Goal: Information Seeking & Learning: Learn about a topic

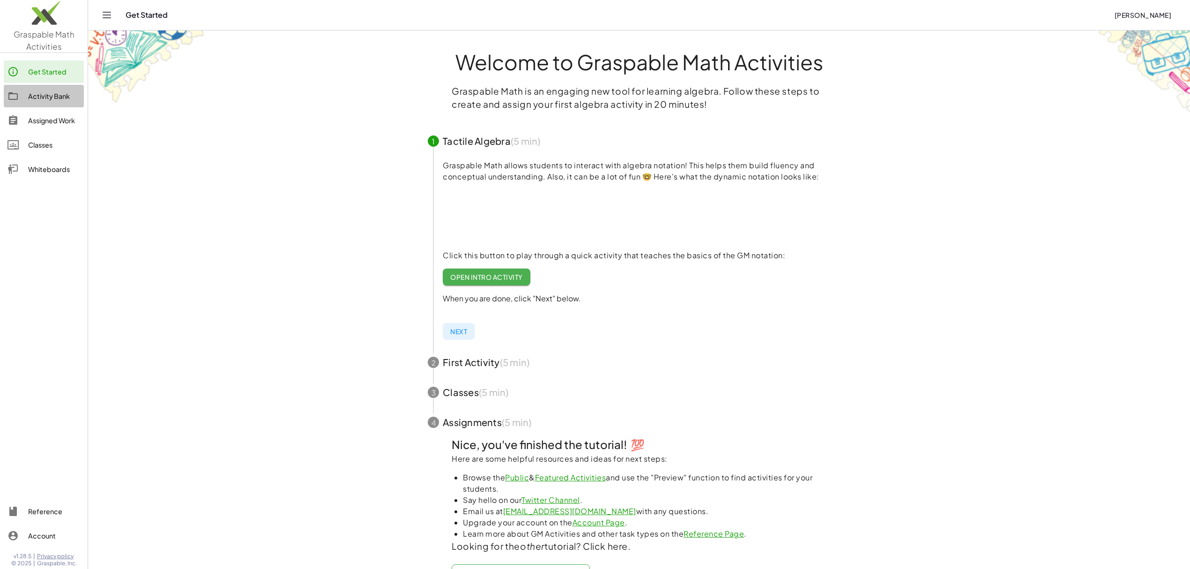
click at [46, 99] on div "Activity Bank" at bounding box center [54, 95] width 52 height 11
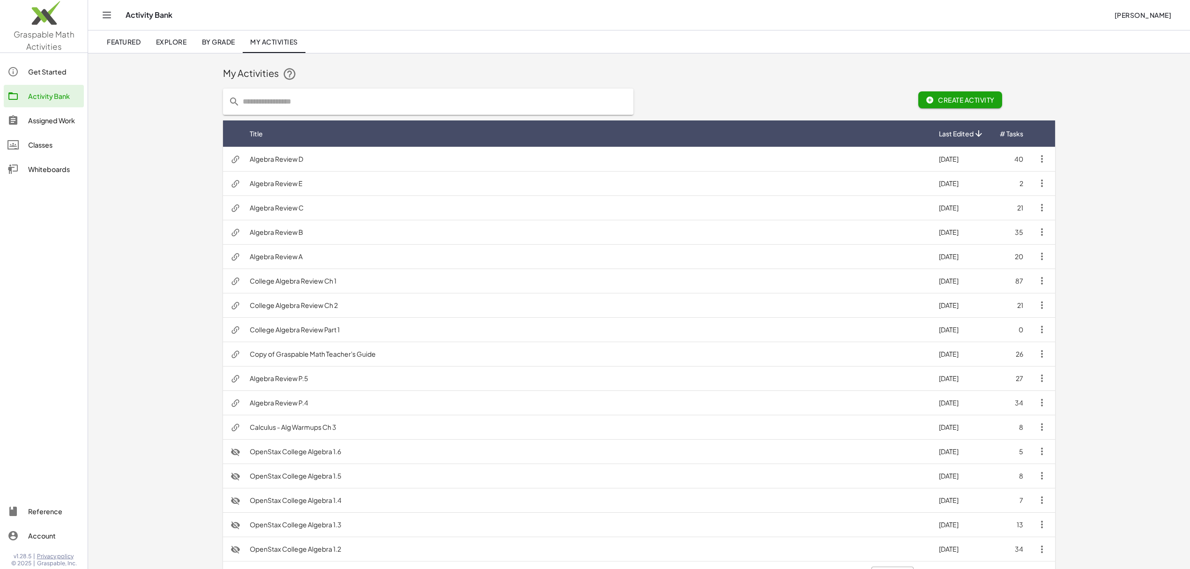
click at [242, 229] on td "Algebra Review B" at bounding box center [586, 232] width 689 height 24
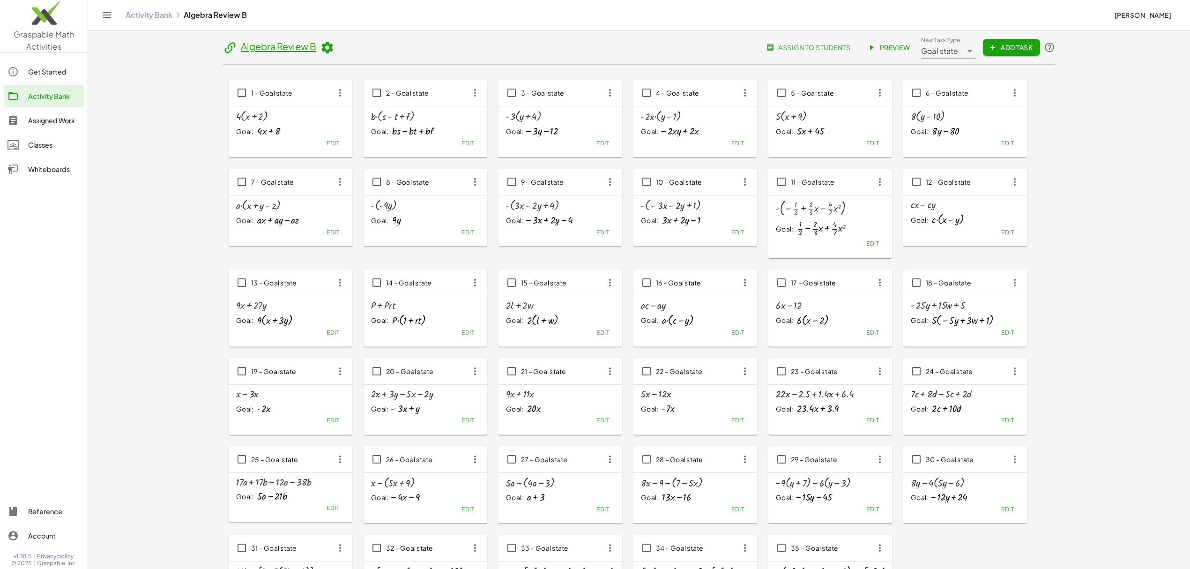
click at [910, 45] on span "Preview" at bounding box center [889, 47] width 41 height 8
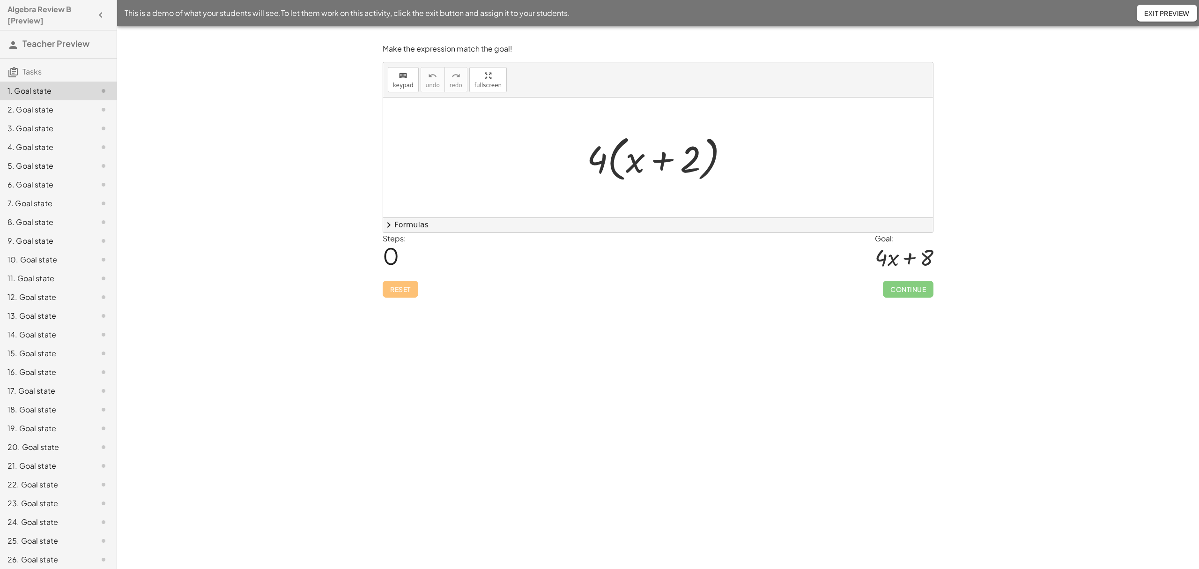
click at [636, 165] on div at bounding box center [661, 158] width 158 height 54
click at [692, 163] on div at bounding box center [661, 157] width 151 height 48
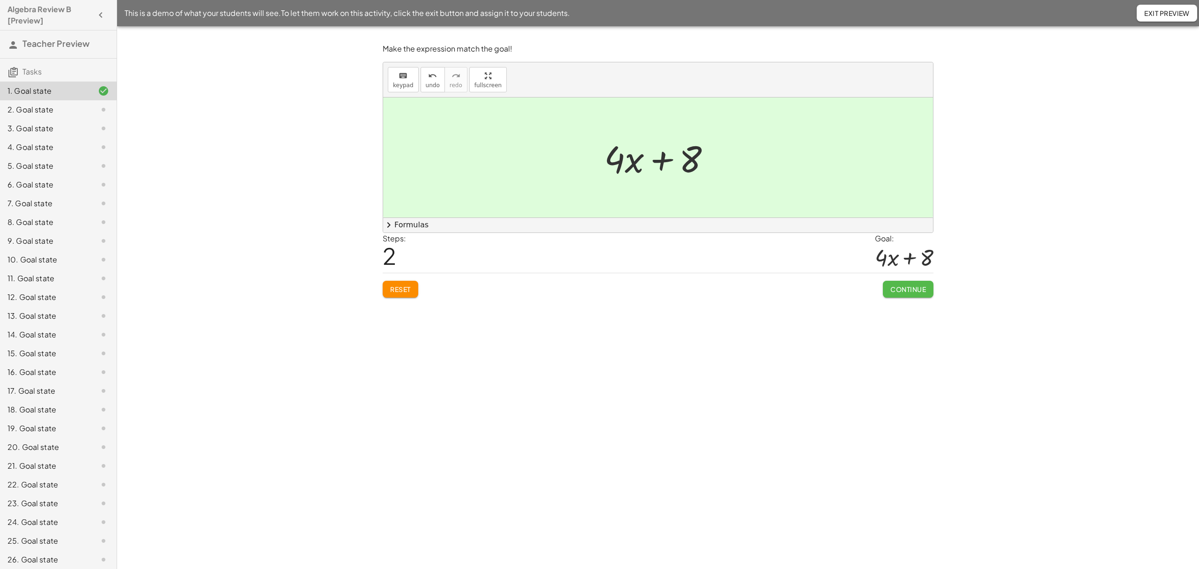
click at [898, 289] on span "Continue" at bounding box center [908, 289] width 36 height 8
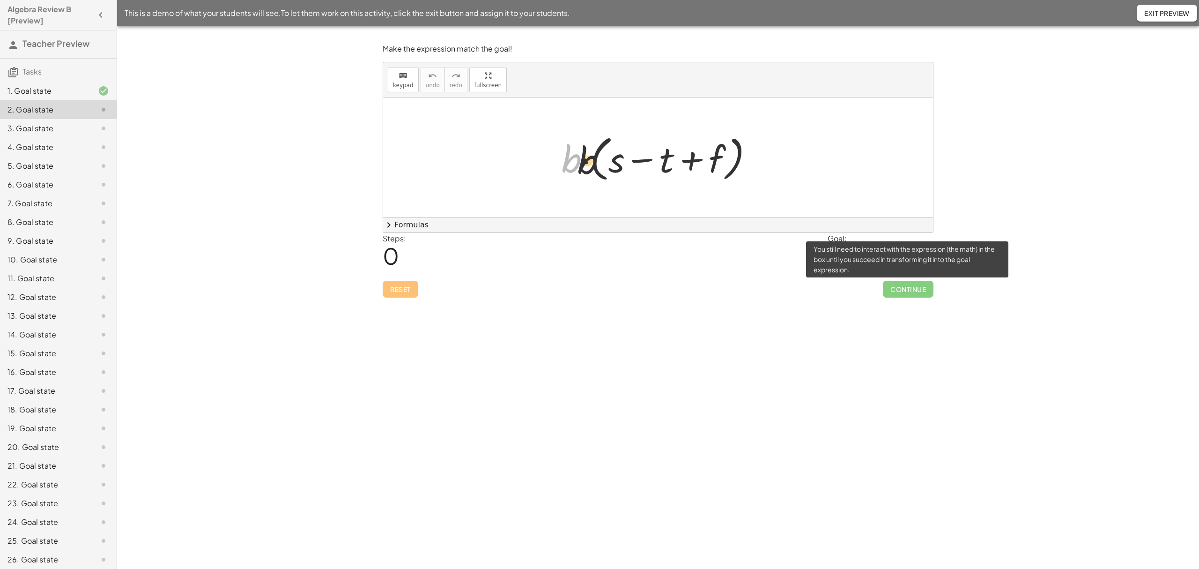
click at [610, 169] on div at bounding box center [661, 158] width 208 height 54
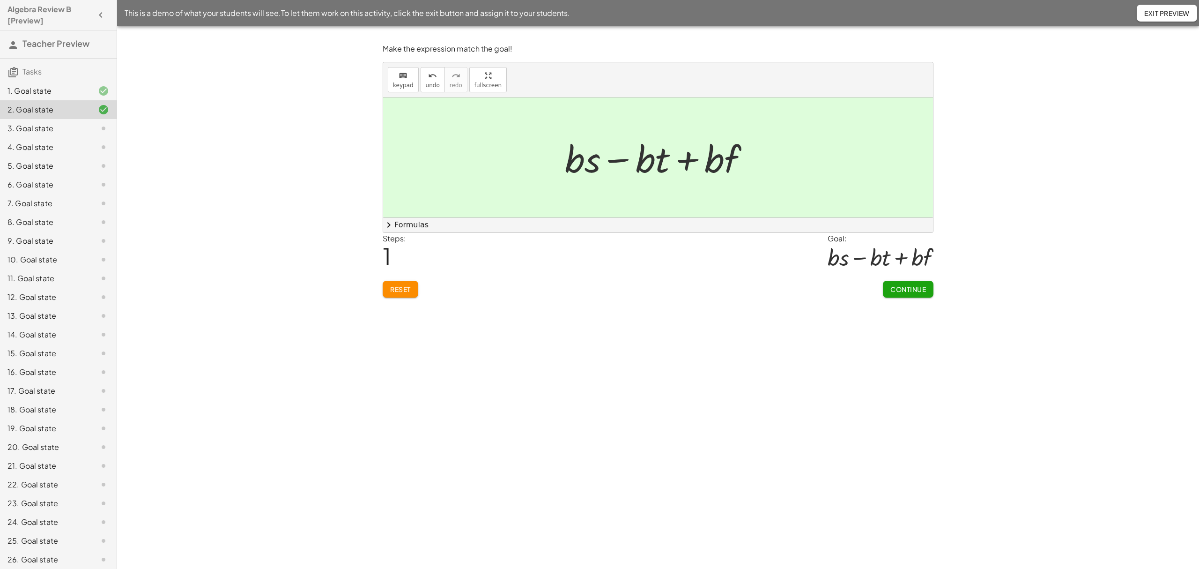
scroll to position [172, 0]
click at [22, 501] on div "32. Goal state" at bounding box center [44, 499] width 75 height 11
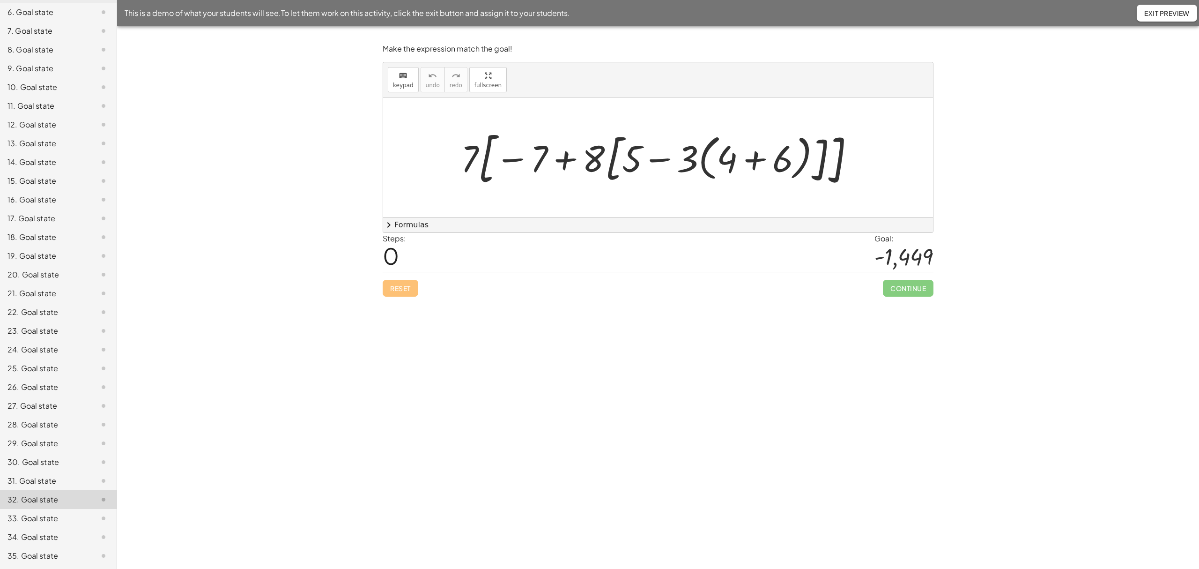
click at [759, 160] on div at bounding box center [661, 157] width 410 height 65
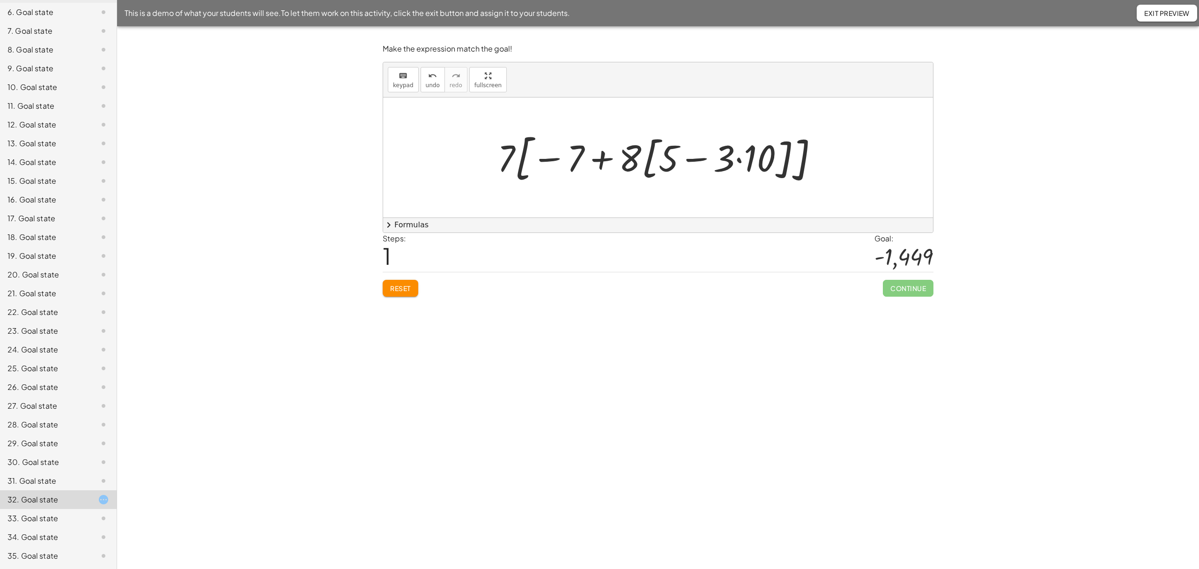
click at [741, 161] on div at bounding box center [662, 157] width 338 height 59
click at [703, 162] on div at bounding box center [662, 157] width 316 height 59
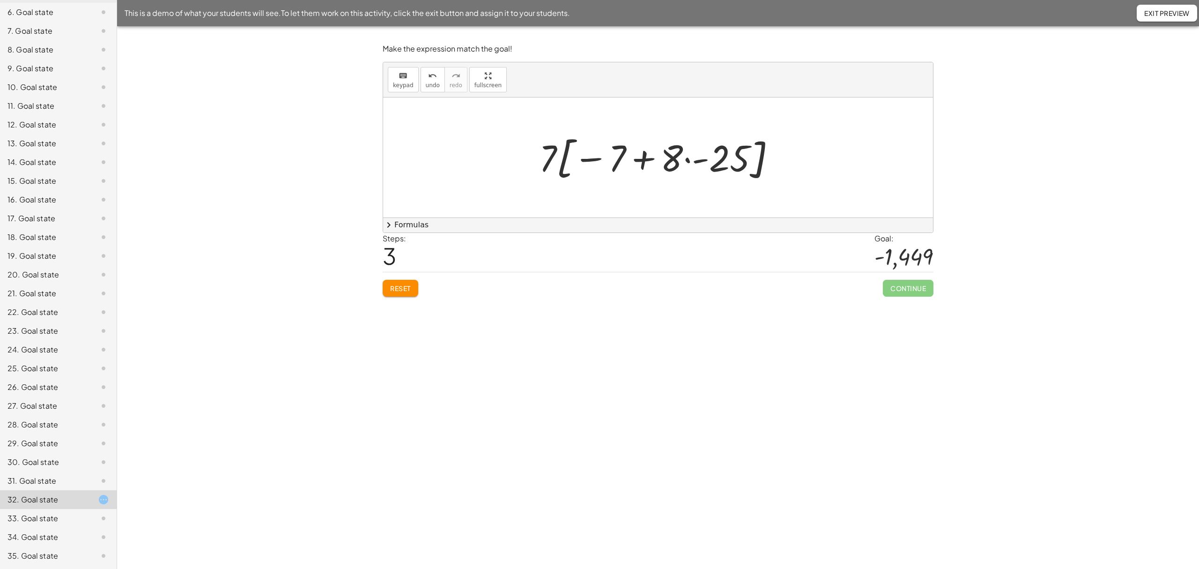
click at [686, 162] on div at bounding box center [660, 158] width 253 height 54
click at [646, 158] on div at bounding box center [660, 158] width 239 height 52
click at [658, 160] on div at bounding box center [661, 158] width 222 height 52
click at [623, 162] on div at bounding box center [662, 157] width 126 height 48
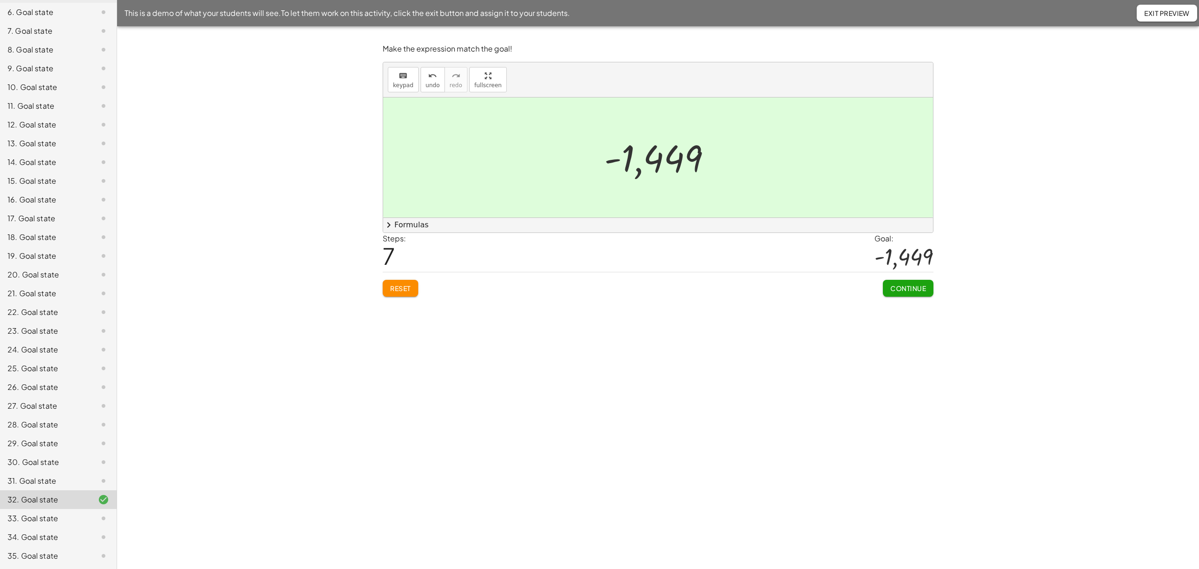
click at [44, 539] on div "34. Goal state" at bounding box center [44, 536] width 75 height 11
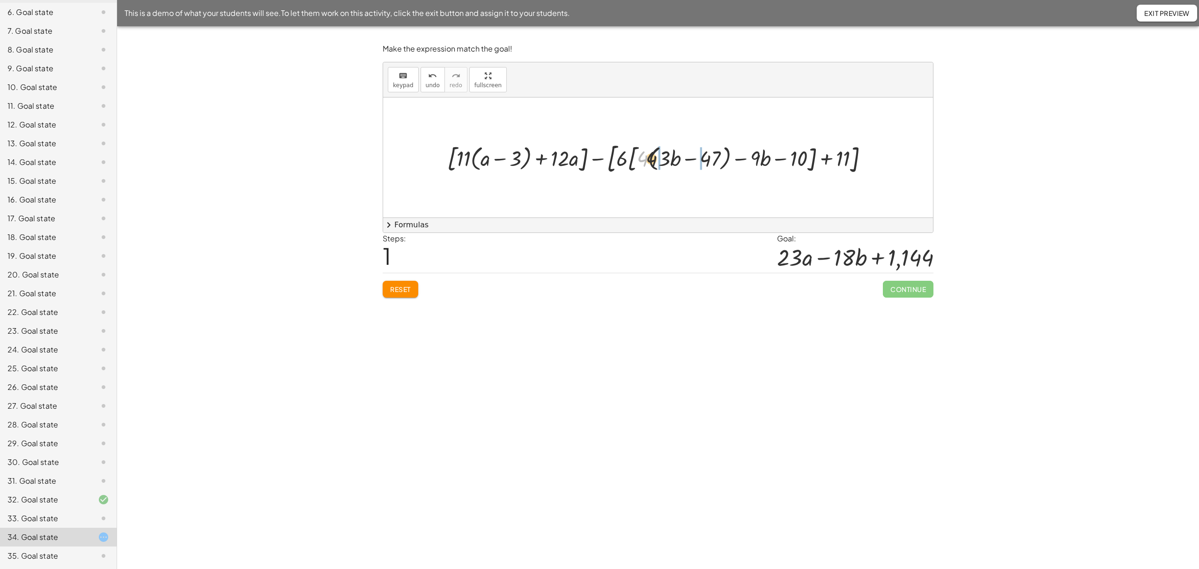
drag, startPoint x: 660, startPoint y: 160, endPoint x: 660, endPoint y: 205, distance: 45.0
click at [661, 160] on div at bounding box center [662, 158] width 438 height 38
click at [649, 159] on div at bounding box center [661, 157] width 438 height 35
click at [703, 160] on div at bounding box center [661, 157] width 429 height 35
drag, startPoint x: 749, startPoint y: 160, endPoint x: 661, endPoint y: 158, distance: 87.1
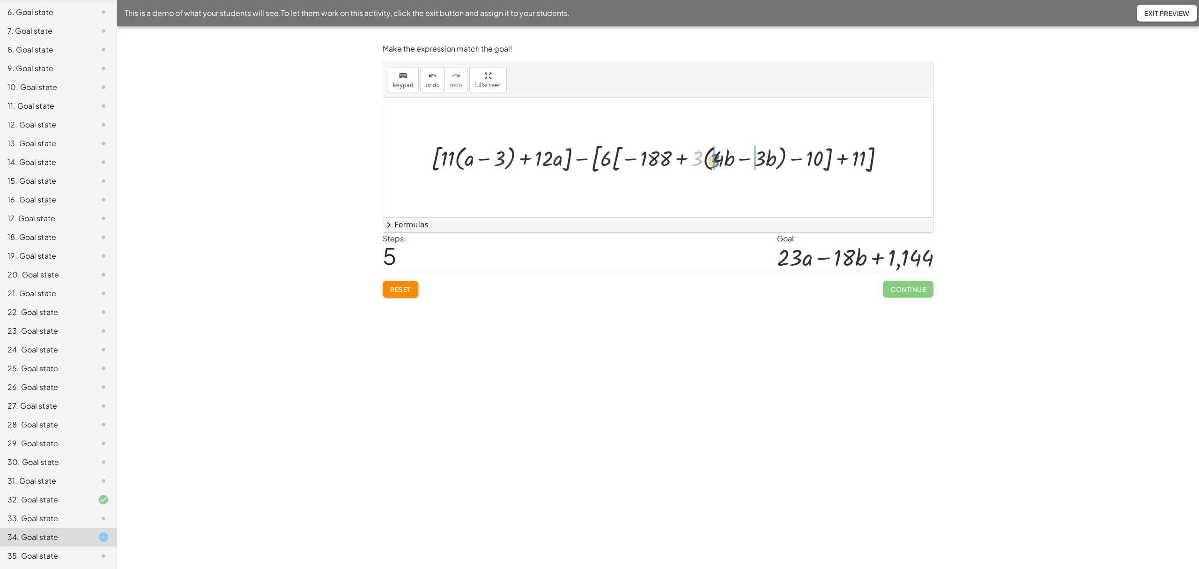
drag, startPoint x: 696, startPoint y: 159, endPoint x: 723, endPoint y: 185, distance: 38.1
click at [724, 162] on div at bounding box center [662, 158] width 470 height 38
click at [705, 158] on div at bounding box center [661, 157] width 471 height 35
click at [763, 159] on div at bounding box center [661, 157] width 461 height 35
click at [744, 160] on div at bounding box center [661, 157] width 443 height 35
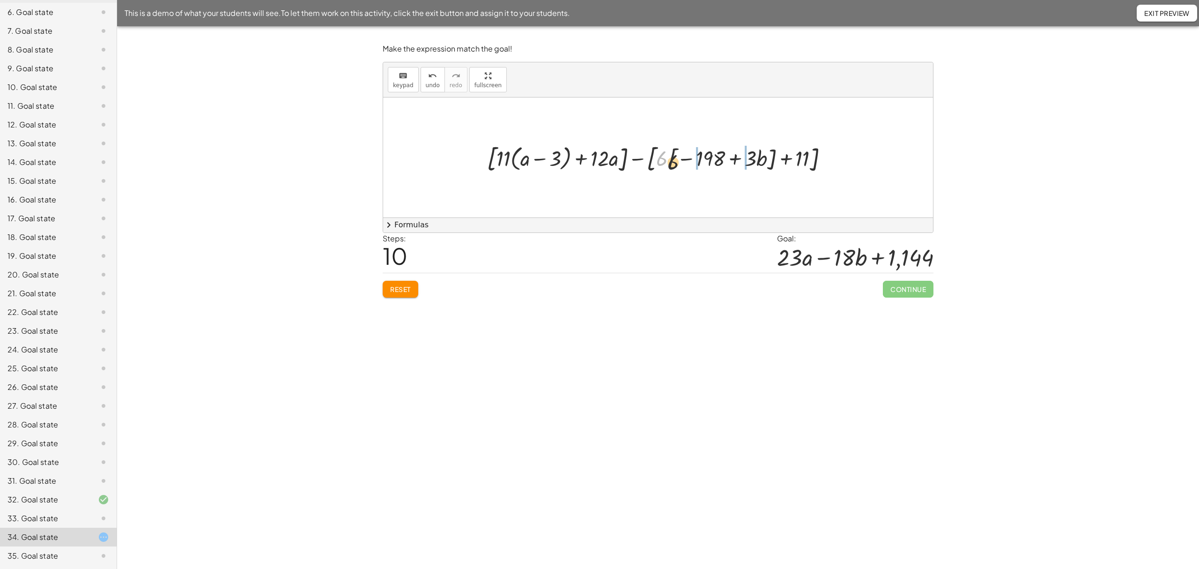
drag, startPoint x: 682, startPoint y: 165, endPoint x: 689, endPoint y: 163, distance: 6.5
click at [690, 163] on div at bounding box center [660, 157] width 357 height 35
click at [688, 158] on div at bounding box center [662, 157] width 360 height 35
click at [753, 158] on div at bounding box center [661, 157] width 358 height 35
drag, startPoint x: 785, startPoint y: 158, endPoint x: 688, endPoint y: 160, distance: 97.4
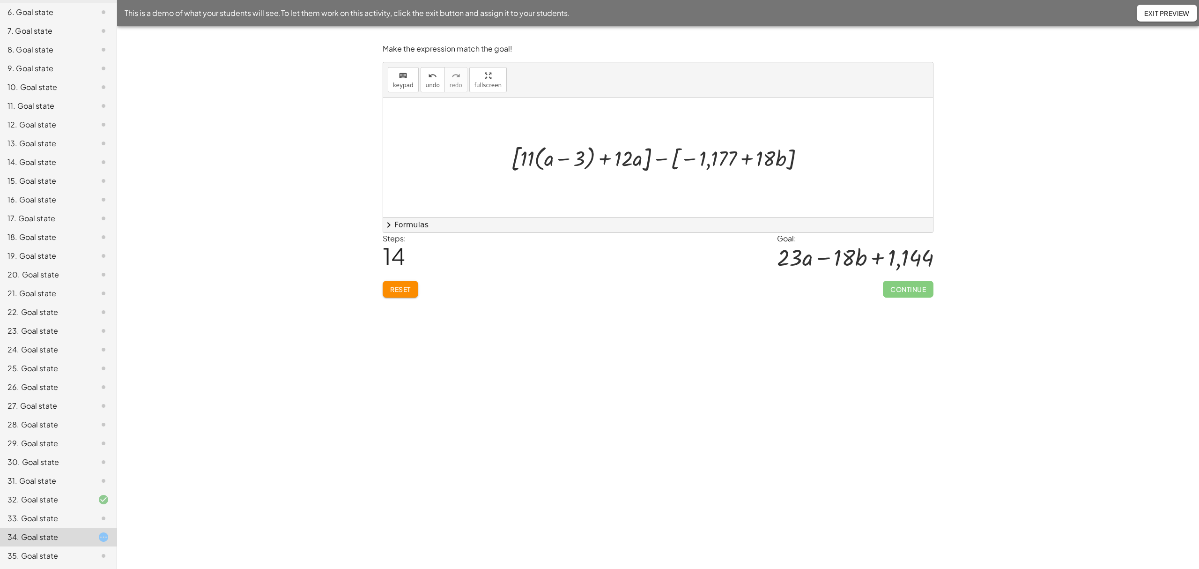
click at [662, 159] on div at bounding box center [661, 157] width 311 height 35
click at [707, 165] on div at bounding box center [661, 157] width 389 height 49
drag, startPoint x: 496, startPoint y: 161, endPoint x: 529, endPoint y: 164, distance: 33.4
click at [529, 164] on div at bounding box center [661, 157] width 389 height 49
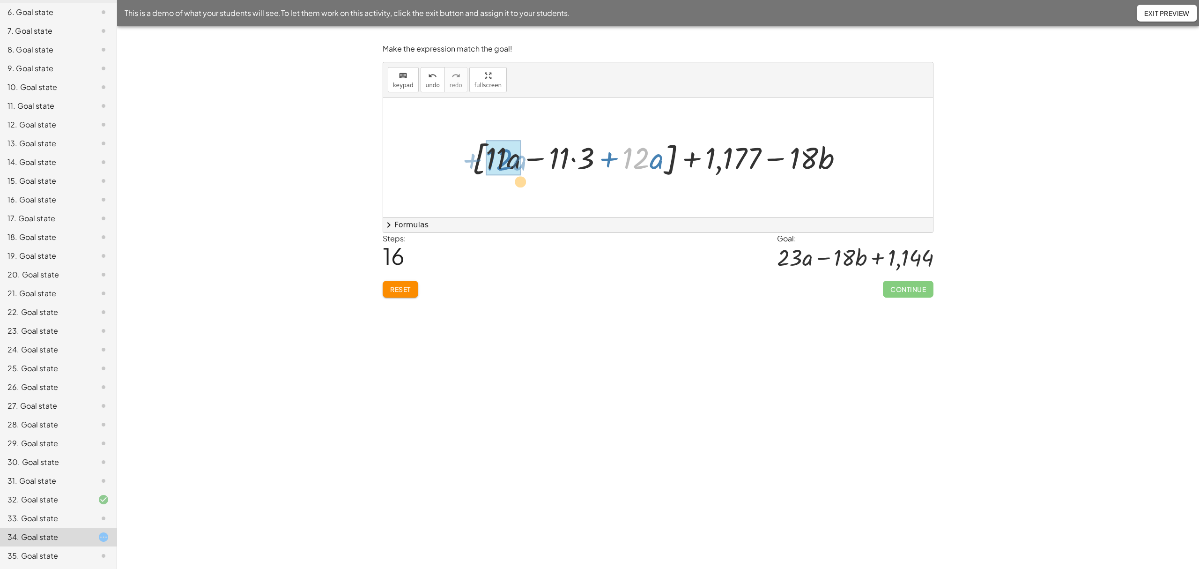
drag, startPoint x: 534, startPoint y: 186, endPoint x: 495, endPoint y: 150, distance: 53.4
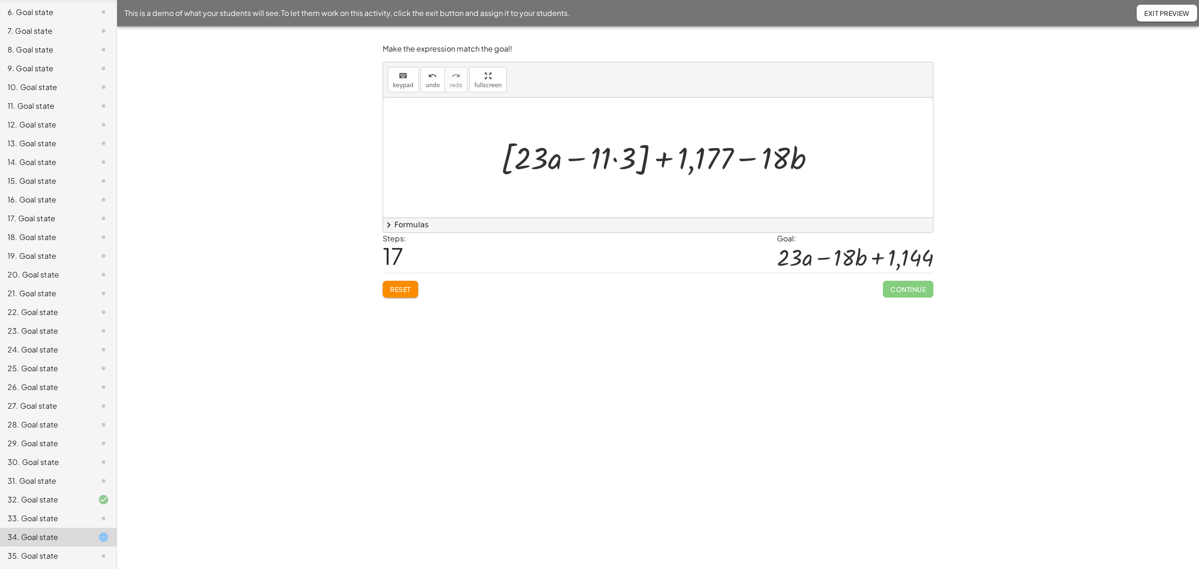
click at [615, 160] on div at bounding box center [661, 157] width 331 height 44
click at [637, 169] on div at bounding box center [661, 157] width 320 height 44
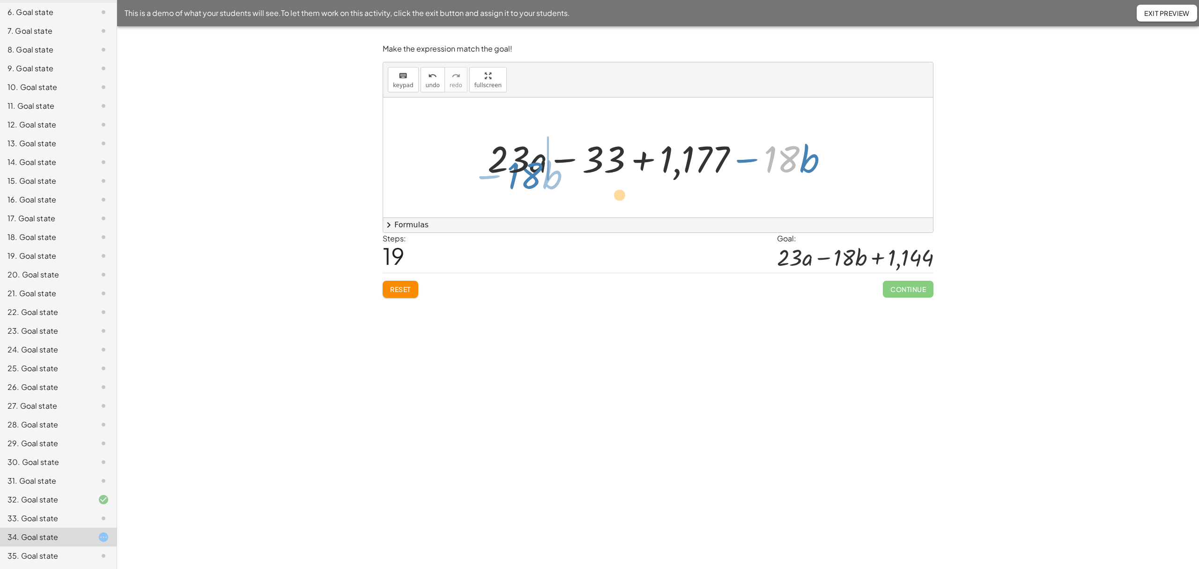
drag, startPoint x: 789, startPoint y: 158, endPoint x: 534, endPoint y: 172, distance: 255.7
click at [531, 171] on div at bounding box center [661, 157] width 357 height 48
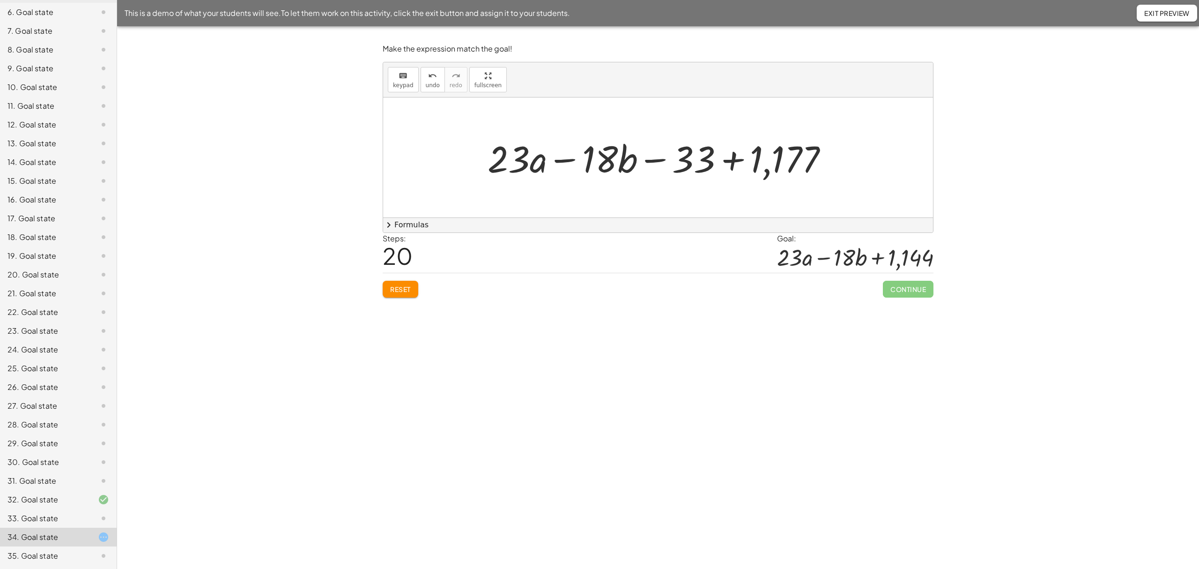
click at [736, 162] on div at bounding box center [661, 157] width 357 height 48
